Goal: Information Seeking & Learning: Check status

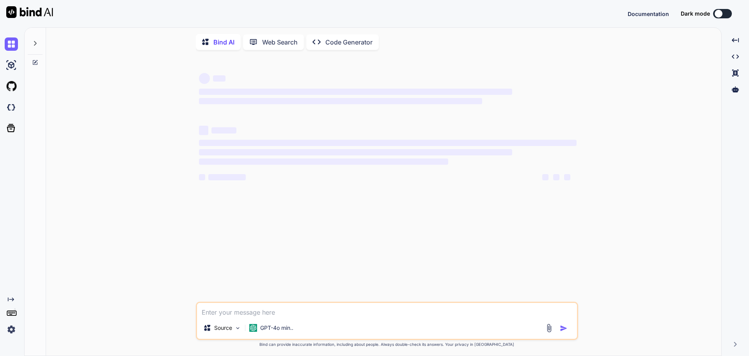
click at [0, 259] on div "Created with Pixso." at bounding box center [10, 185] width 21 height 302
click at [12, 329] on img at bounding box center [11, 328] width 13 height 13
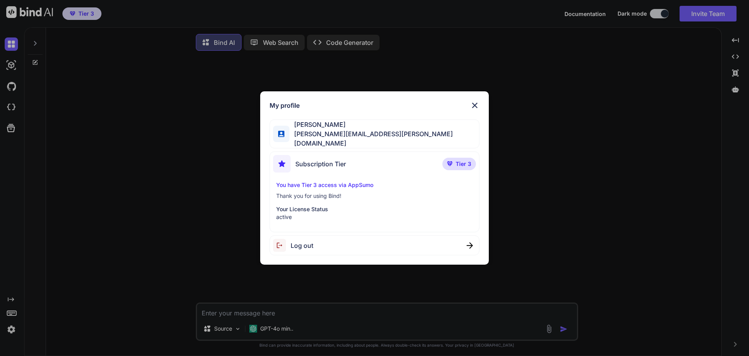
click at [309, 163] on span "Subscription Tier" at bounding box center [320, 163] width 51 height 9
click at [300, 182] on p "You have Tier 3 access via AppSumo" at bounding box center [374, 185] width 197 height 8
click at [299, 209] on p "Your License Status" at bounding box center [374, 209] width 197 height 8
click at [473, 108] on img at bounding box center [474, 105] width 9 height 9
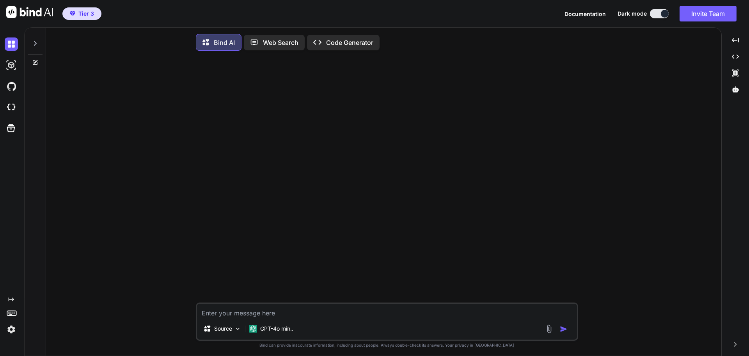
click at [12, 327] on img at bounding box center [11, 328] width 13 height 13
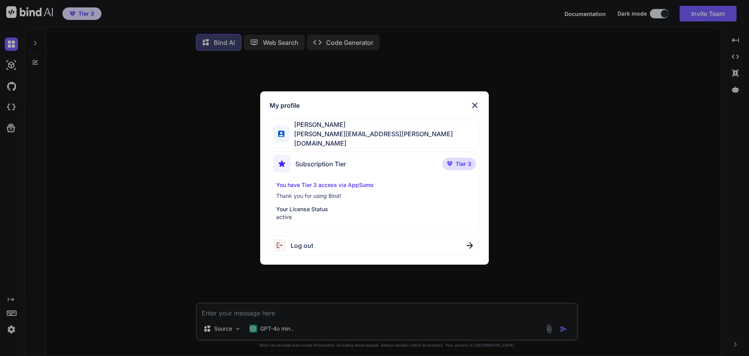
type textarea "x"
click at [312, 135] on span "[PERSON_NAME][EMAIL_ADDRESS][PERSON_NAME][DOMAIN_NAME]" at bounding box center [384, 138] width 190 height 19
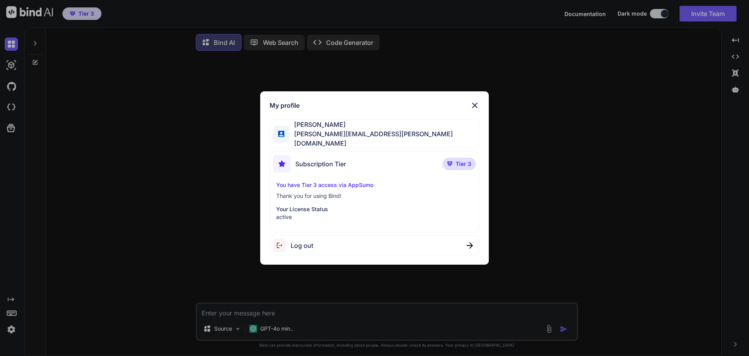
click at [312, 135] on span "[PERSON_NAME][EMAIL_ADDRESS][PERSON_NAME][DOMAIN_NAME]" at bounding box center [384, 138] width 190 height 19
click at [320, 210] on p "Your License Status" at bounding box center [374, 209] width 197 height 8
click at [318, 192] on p "Thank you for using Bind!" at bounding box center [374, 196] width 197 height 8
